Goal: Find specific page/section: Find specific page/section

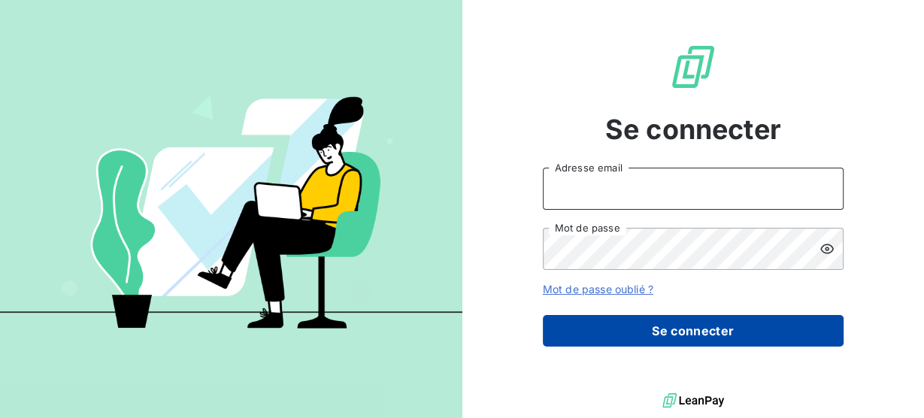
type input "[PERSON_NAME][EMAIL_ADDRESS][PERSON_NAME][DOMAIN_NAME]"
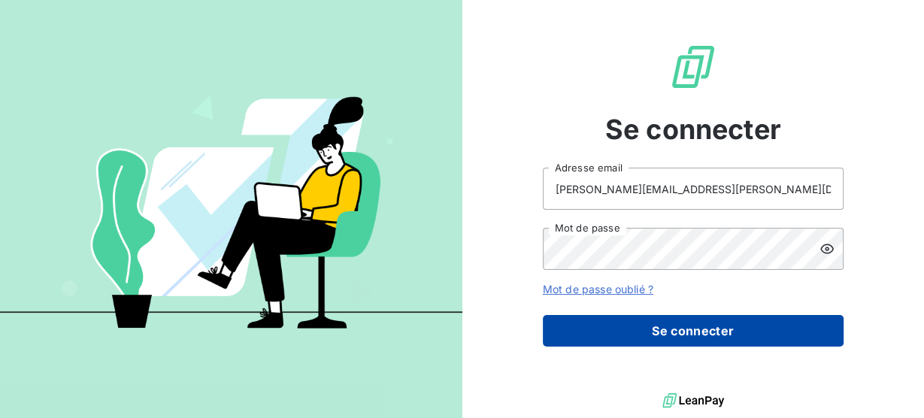
click at [722, 327] on button "Se connecter" at bounding box center [693, 331] width 301 height 32
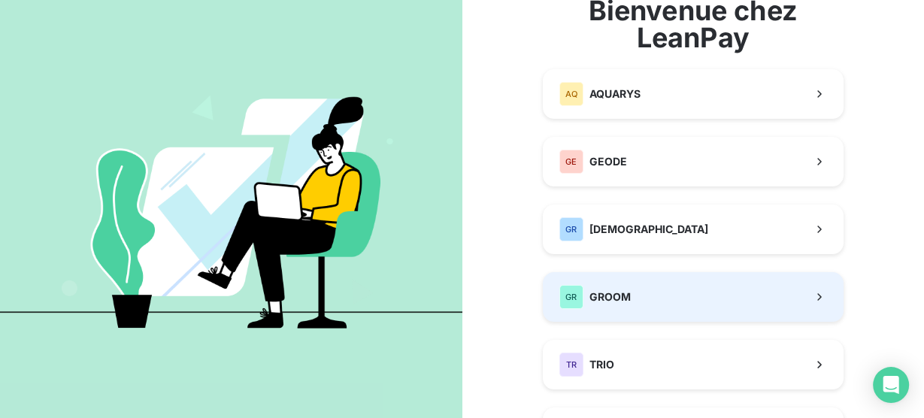
scroll to position [120, 0]
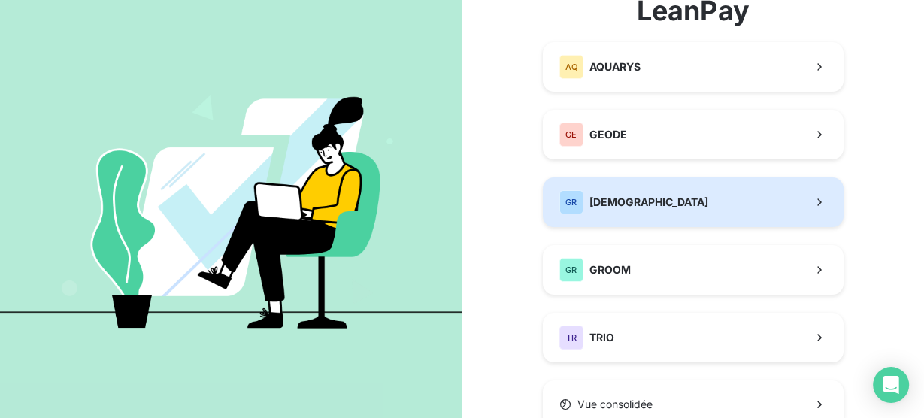
click at [650, 208] on span "[DEMOGRAPHIC_DATA]" at bounding box center [648, 202] width 119 height 15
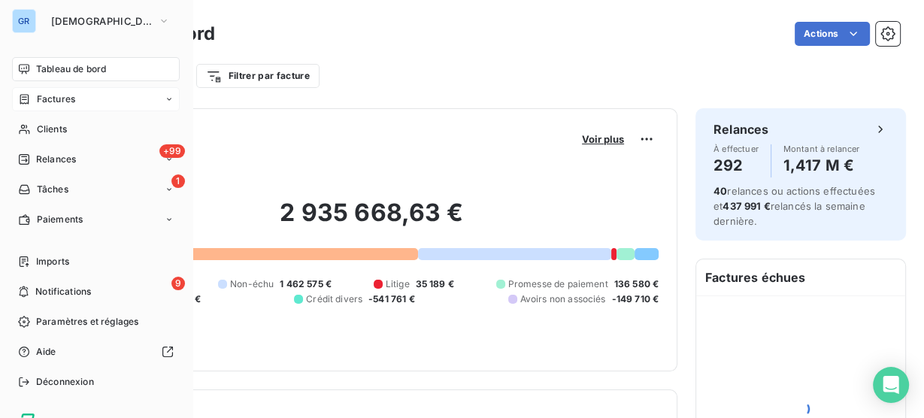
click at [23, 102] on icon at bounding box center [24, 99] width 13 height 12
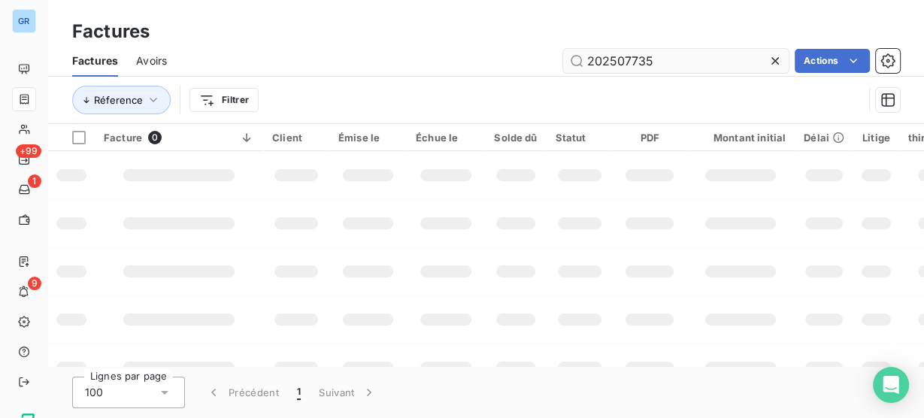
click at [645, 58] on input "202507735" at bounding box center [676, 61] width 226 height 24
type input "gw00889"
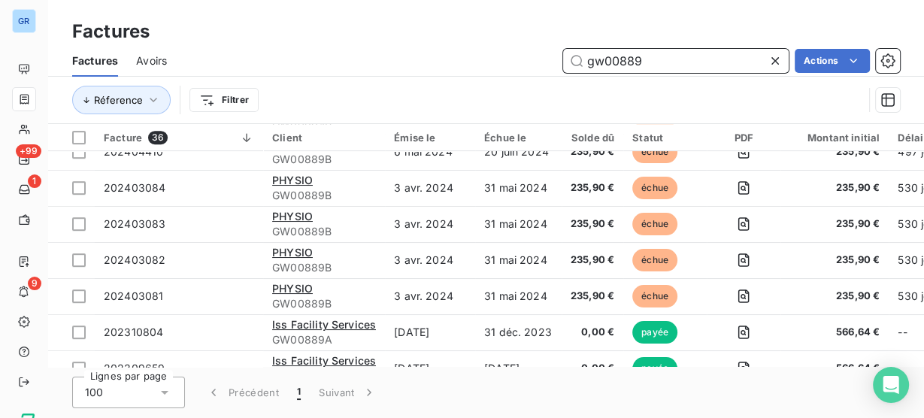
scroll to position [601, 0]
